Goal: Information Seeking & Learning: Learn about a topic

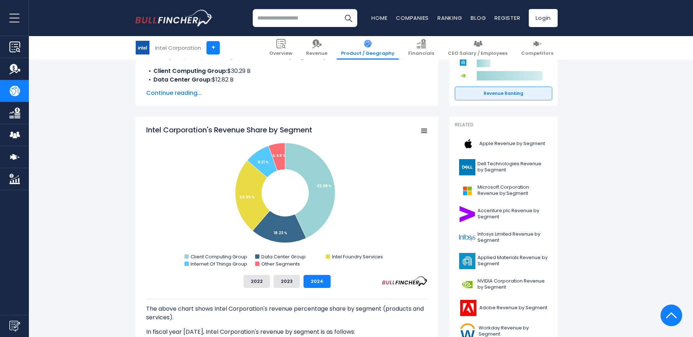
scroll to position [137, 0]
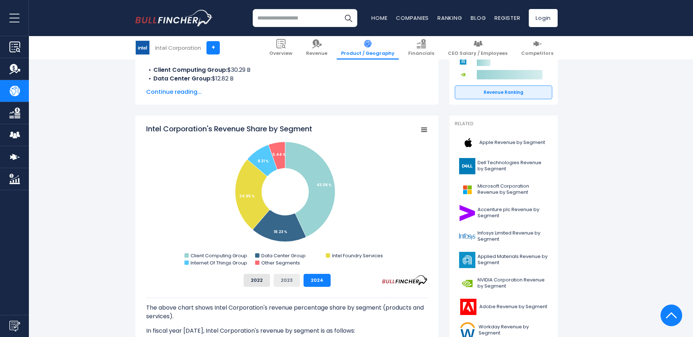
click at [282, 279] on button "2023" at bounding box center [287, 280] width 26 height 13
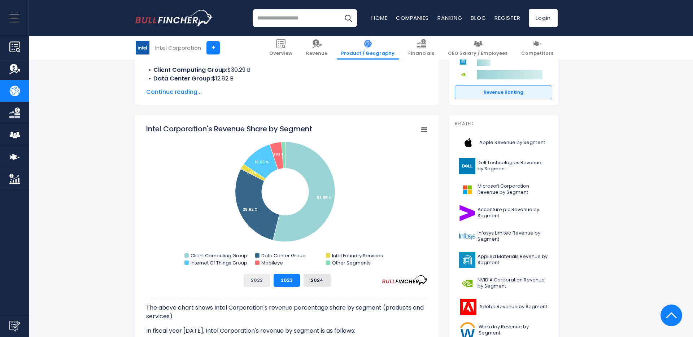
click at [264, 284] on button "2022" at bounding box center [257, 280] width 26 height 13
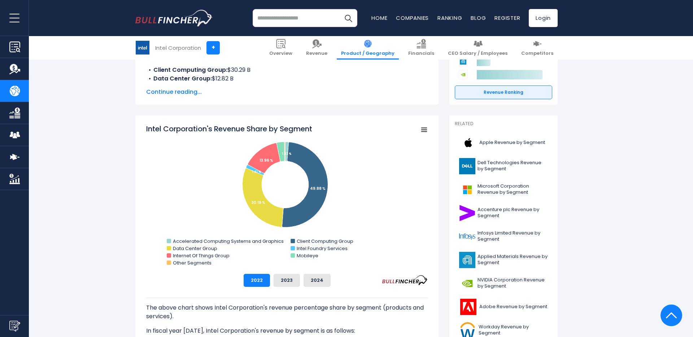
click at [317, 284] on button "2024" at bounding box center [317, 280] width 27 height 13
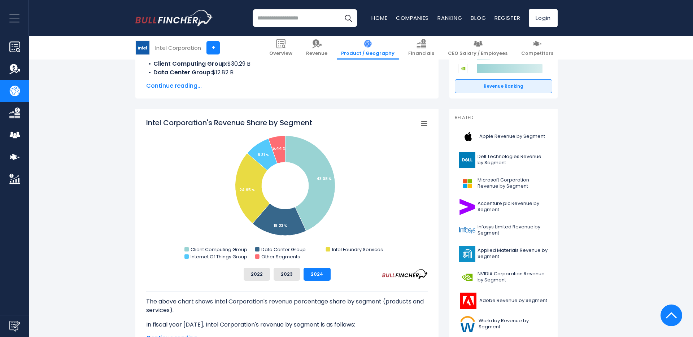
scroll to position [146, 0]
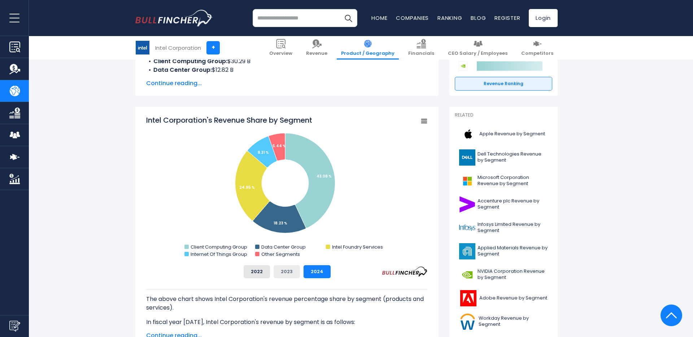
click at [295, 274] on button "2023" at bounding box center [287, 271] width 26 height 13
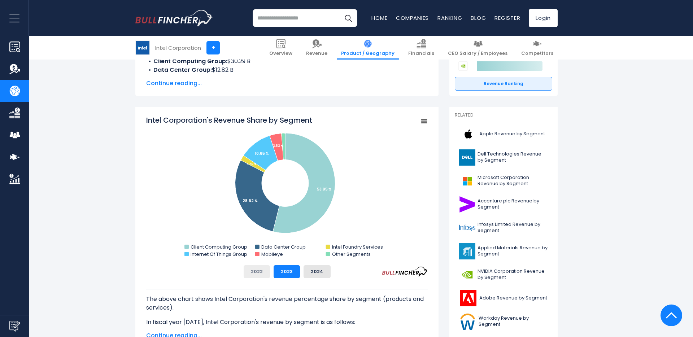
click at [263, 273] on button "2022" at bounding box center [257, 271] width 26 height 13
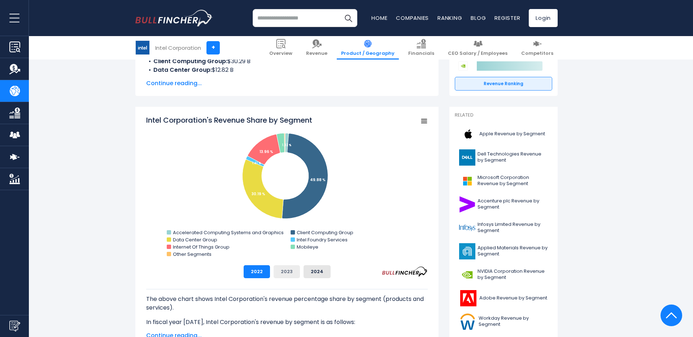
click at [282, 276] on button "2023" at bounding box center [287, 271] width 26 height 13
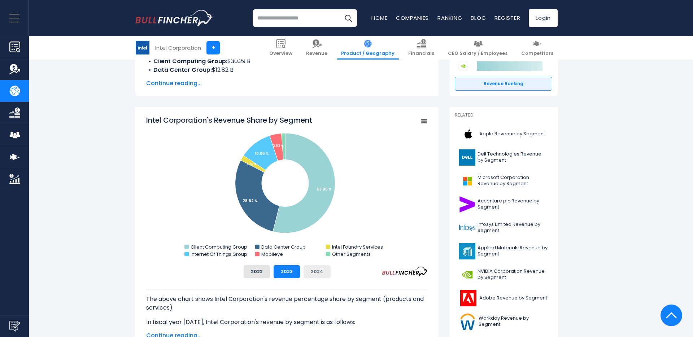
click at [314, 274] on button "2024" at bounding box center [317, 271] width 27 height 13
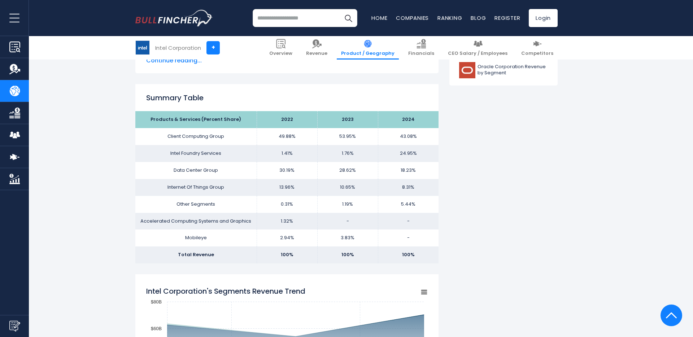
scroll to position [423, 0]
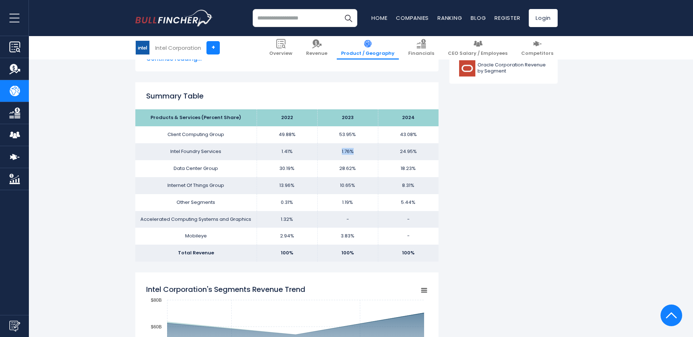
drag, startPoint x: 342, startPoint y: 153, endPoint x: 354, endPoint y: 155, distance: 11.6
click at [354, 155] on td "1.76%" at bounding box center [347, 151] width 61 height 17
click at [404, 152] on td "24.95%" at bounding box center [408, 151] width 61 height 17
drag, startPoint x: 399, startPoint y: 151, endPoint x: 421, endPoint y: 153, distance: 22.9
click at [421, 153] on td "24.95%" at bounding box center [408, 151] width 61 height 17
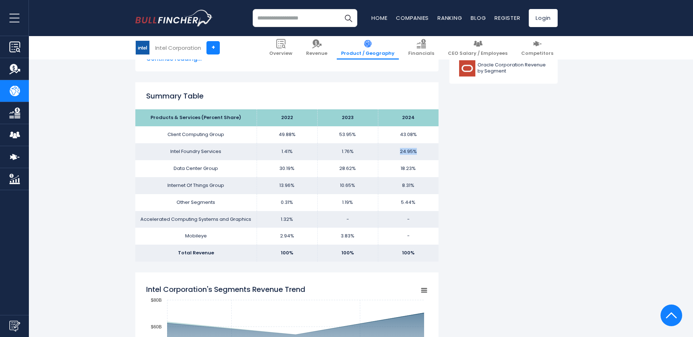
click at [400, 155] on td "24.95%" at bounding box center [408, 151] width 61 height 17
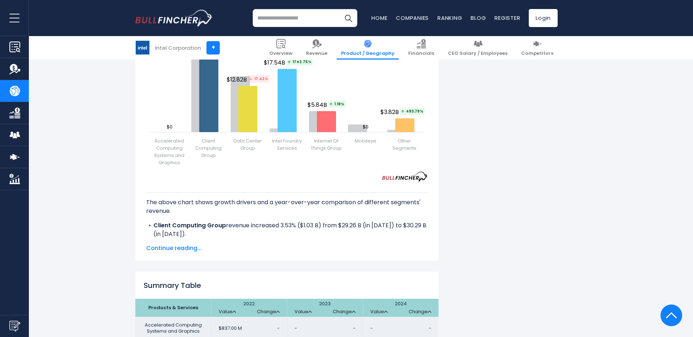
scroll to position [980, 0]
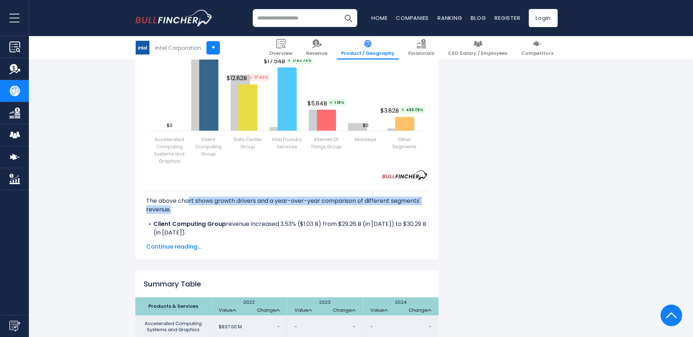
drag, startPoint x: 190, startPoint y: 201, endPoint x: 236, endPoint y: 212, distance: 47.6
click at [236, 212] on p "The above chart shows growth drivers and a year-over-year comparison of differe…" at bounding box center [287, 205] width 282 height 17
click at [238, 219] on div "The above chart shows growth drivers and a year-over-year comparison of differe…" at bounding box center [287, 209] width 282 height 58
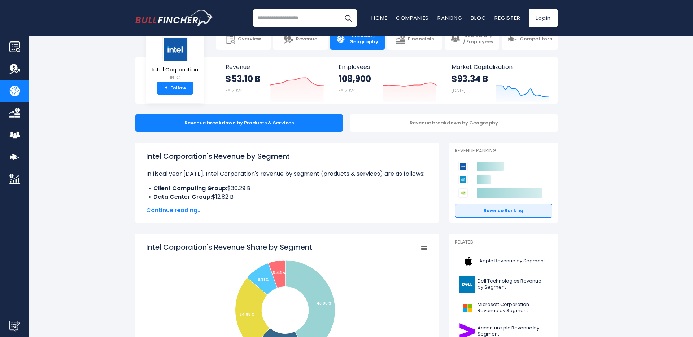
scroll to position [0, 0]
